Goal: Navigation & Orientation: Go to known website

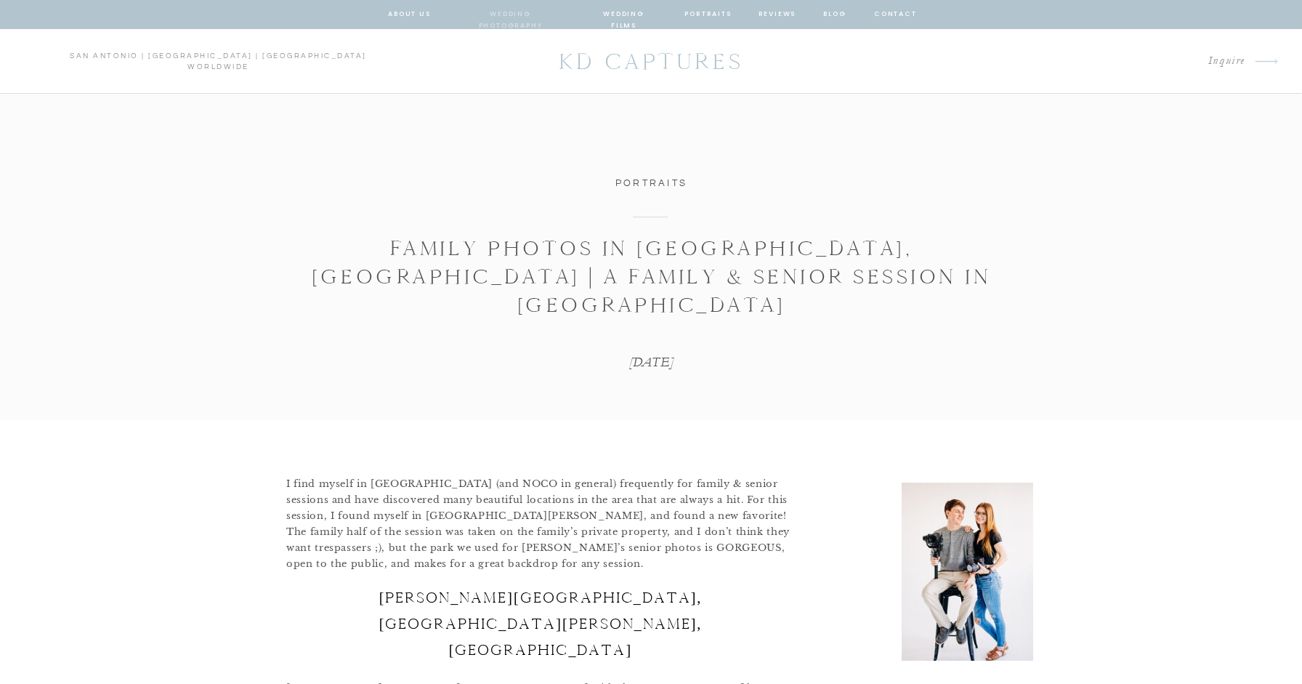
click at [469, 14] on nav "wedding photography" at bounding box center [510, 14] width 107 height 13
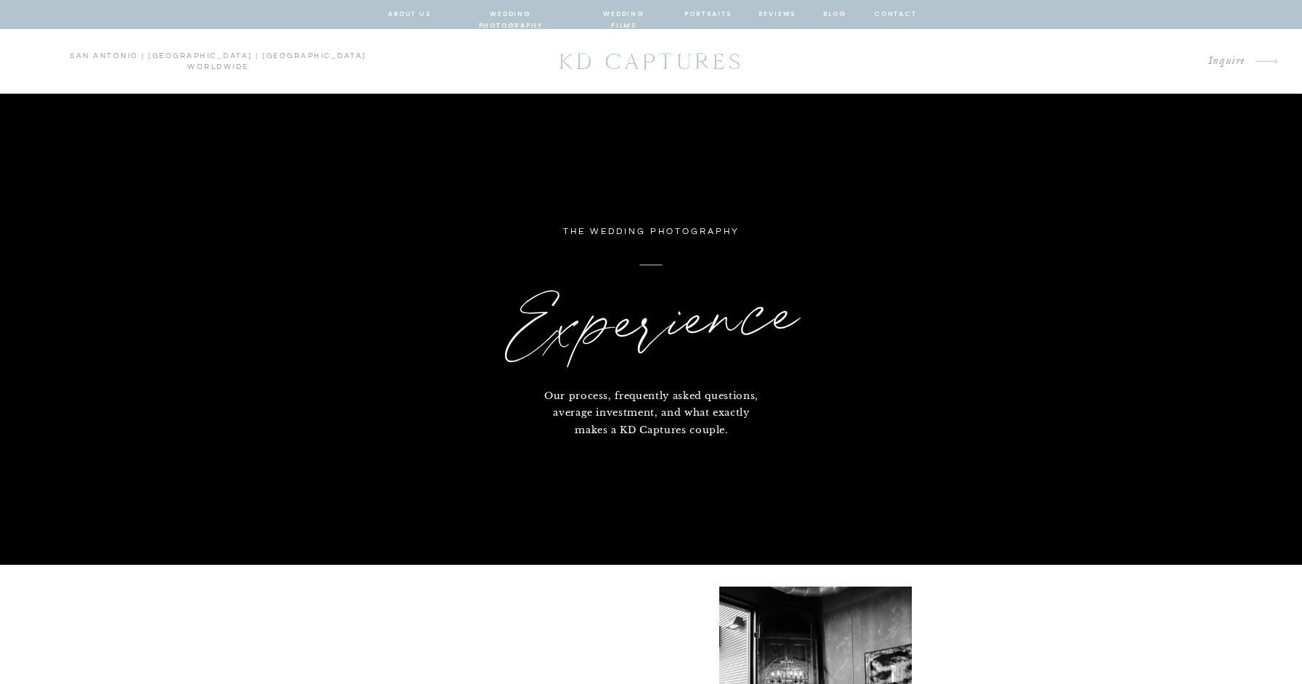
click at [618, 61] on p "KD CAPTURES" at bounding box center [651, 61] width 201 height 40
